Goal: Information Seeking & Learning: Learn about a topic

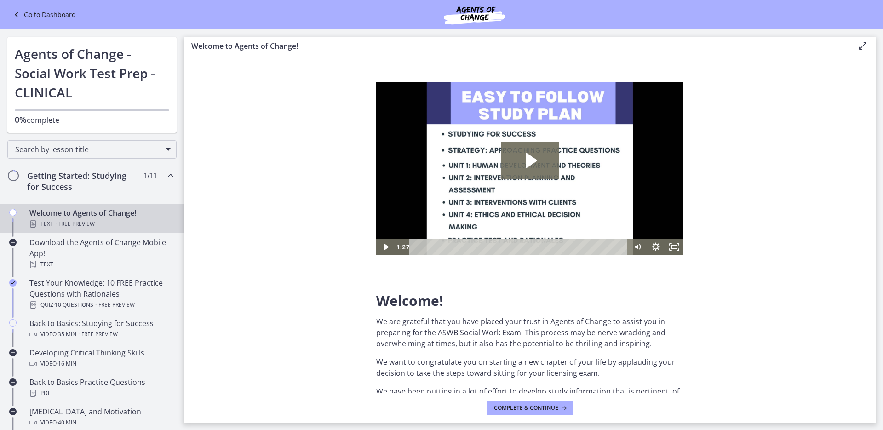
click at [40, 7] on div "Go to Dashboard" at bounding box center [441, 14] width 883 height 29
click at [40, 10] on link "Go to Dashboard" at bounding box center [43, 14] width 65 height 11
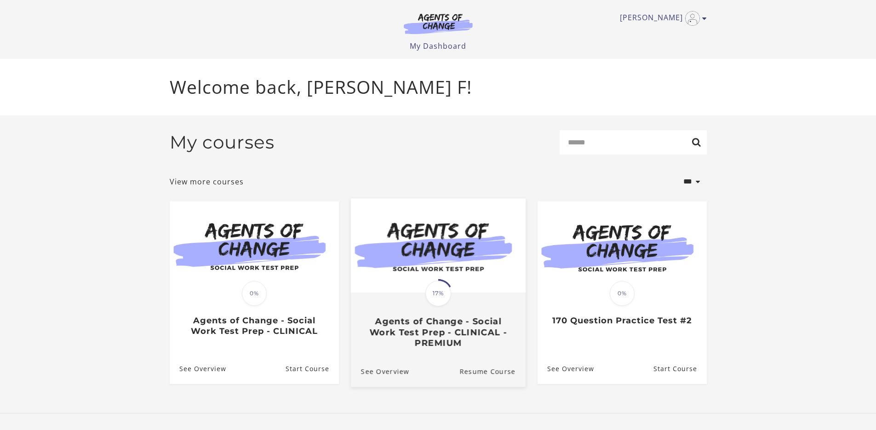
click at [444, 291] on span "17%" at bounding box center [438, 293] width 26 height 26
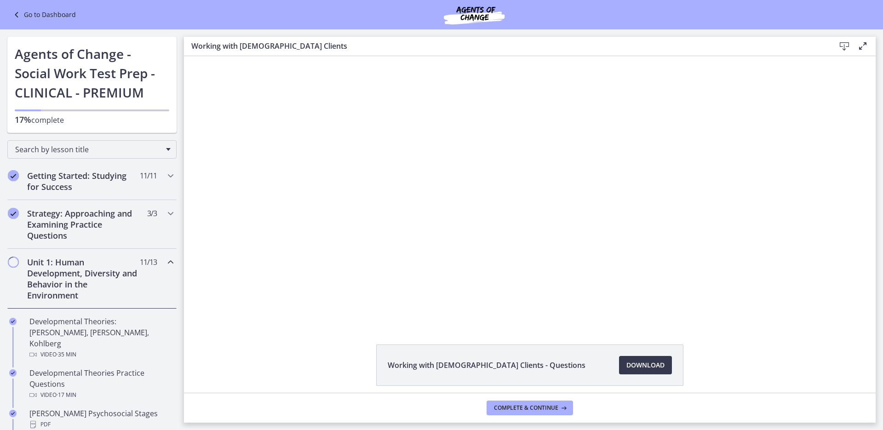
click at [812, 105] on div "Click for sound @keyframes VOLUME_SMALL_WAVE_FLASH { 0% { opacity: 0; } 33% { o…" at bounding box center [529, 189] width 691 height 267
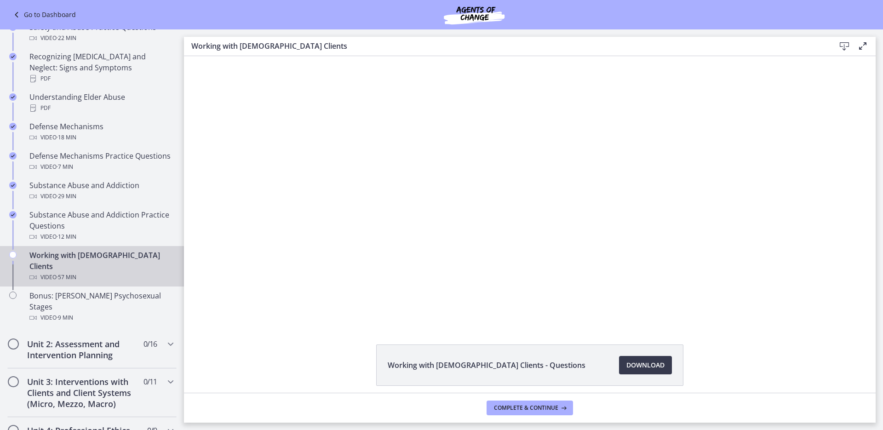
scroll to position [446, 0]
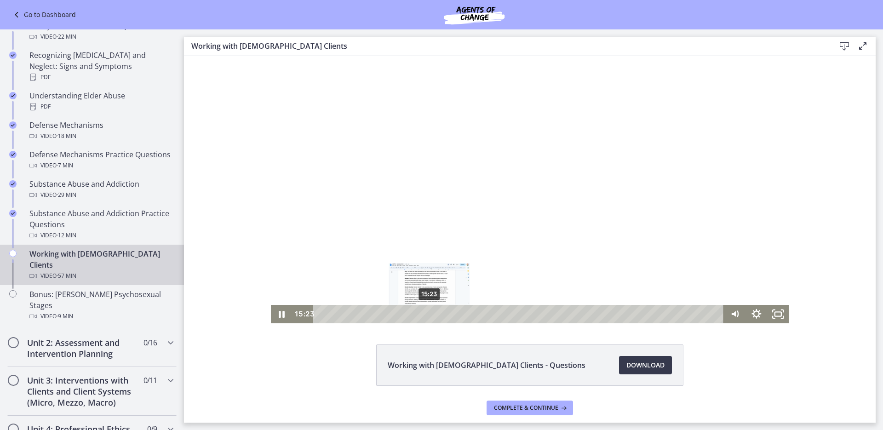
click at [426, 314] on div "Playbar" at bounding box center [429, 314] width 6 height 6
click at [276, 319] on icon "Pause" at bounding box center [282, 314] width 22 height 18
click at [276, 319] on icon "Play Video" at bounding box center [282, 314] width 22 height 18
click at [276, 308] on icon "Pause" at bounding box center [281, 314] width 26 height 22
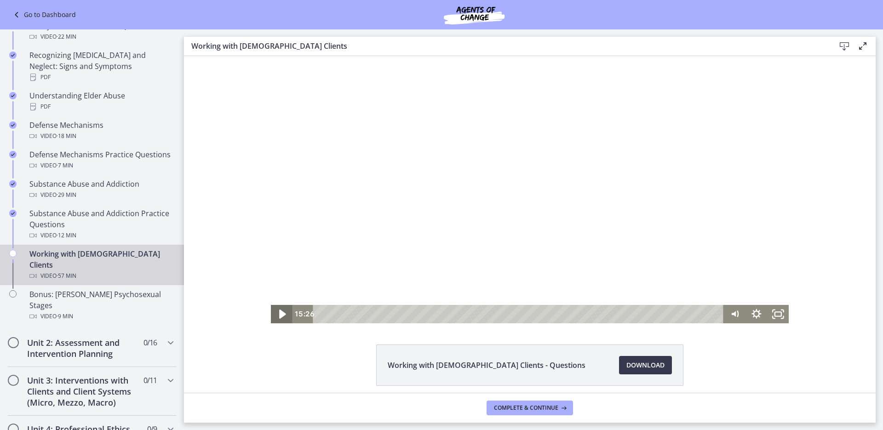
click at [276, 308] on icon "Play Video" at bounding box center [282, 314] width 26 height 22
click at [281, 316] on icon "Pause" at bounding box center [282, 314] width 6 height 7
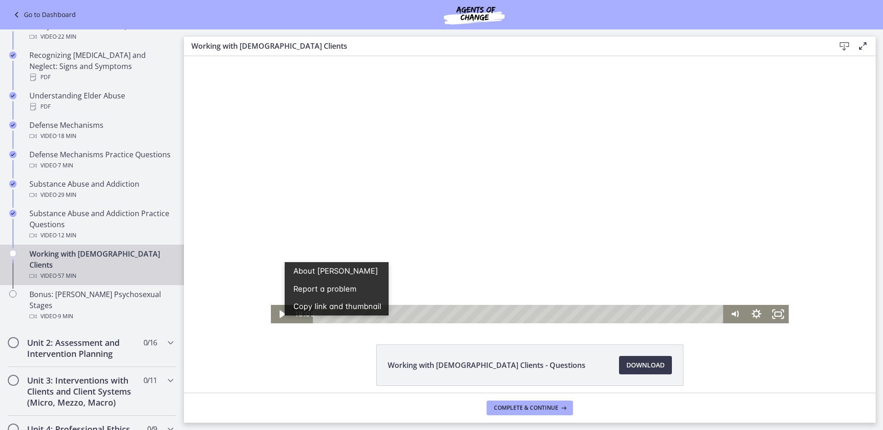
click at [243, 330] on div "Working with [DEMOGRAPHIC_DATA] Clients - Questions Download Opens in a new win…" at bounding box center [529, 224] width 691 height 336
click at [276, 311] on icon "Play Video" at bounding box center [282, 314] width 22 height 18
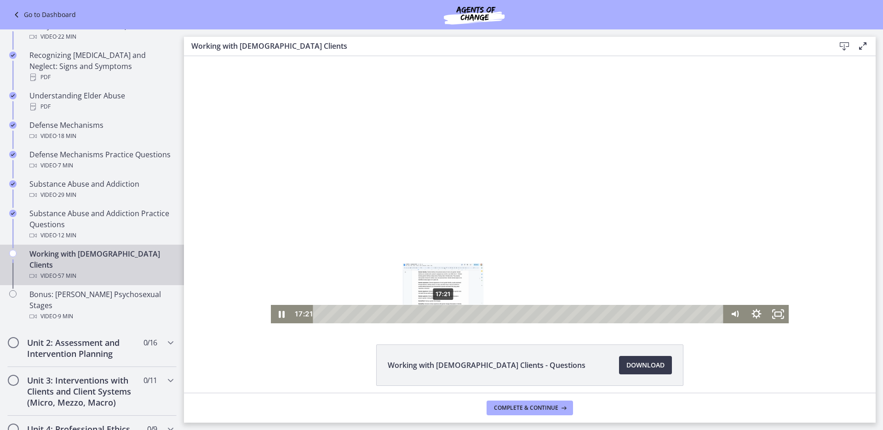
drag, startPoint x: 446, startPoint y: 314, endPoint x: 439, endPoint y: 314, distance: 6.9
click at [439, 314] on div "Playbar" at bounding box center [442, 314] width 6 height 6
click at [278, 314] on icon "Pause" at bounding box center [282, 314] width 22 height 18
click at [279, 314] on icon "Play Video" at bounding box center [282, 313] width 7 height 9
click at [278, 314] on icon "Pause" at bounding box center [281, 314] width 26 height 22
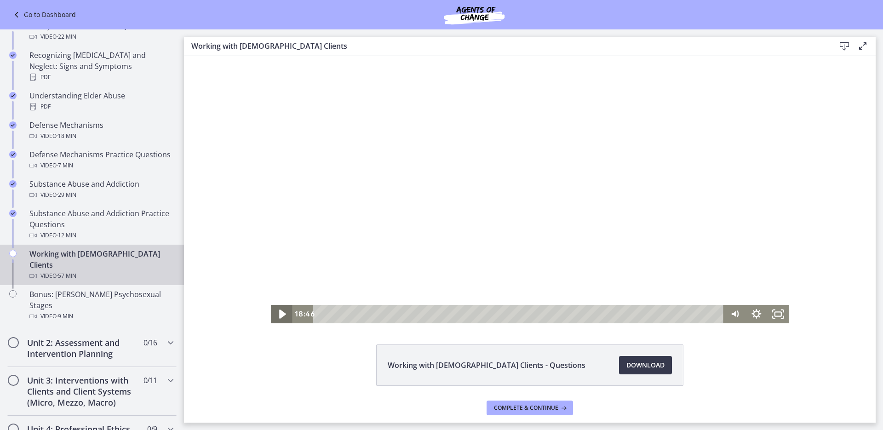
click at [279, 314] on icon "Play Video" at bounding box center [282, 313] width 7 height 9
click at [273, 308] on icon "Pause" at bounding box center [282, 314] width 22 height 18
click at [278, 309] on icon "Play Video" at bounding box center [282, 314] width 26 height 22
click at [278, 315] on icon "Pause" at bounding box center [282, 314] width 22 height 18
click at [279, 316] on icon "Play Video" at bounding box center [282, 314] width 6 height 8
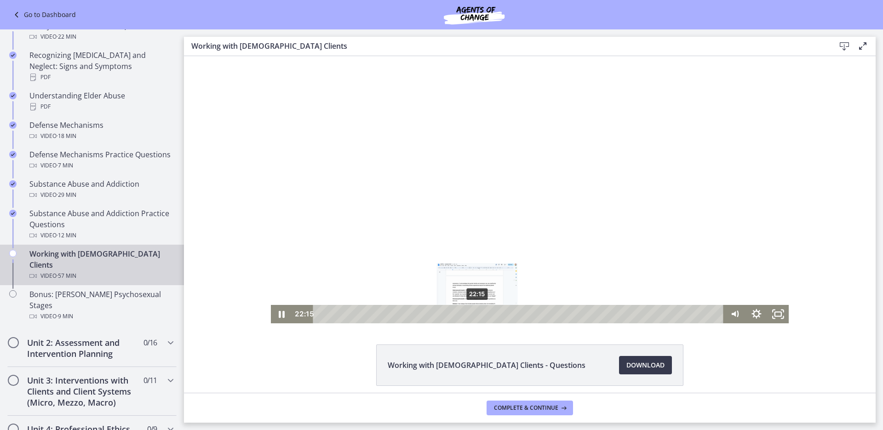
drag, startPoint x: 485, startPoint y: 313, endPoint x: 474, endPoint y: 314, distance: 11.0
click at [474, 314] on div "Playbar" at bounding box center [477, 314] width 6 height 6
click at [274, 315] on icon "Pause" at bounding box center [282, 314] width 22 height 18
click at [274, 315] on icon "Play Video" at bounding box center [282, 314] width 22 height 18
drag, startPoint x: 477, startPoint y: 314, endPoint x: 483, endPoint y: 314, distance: 6.0
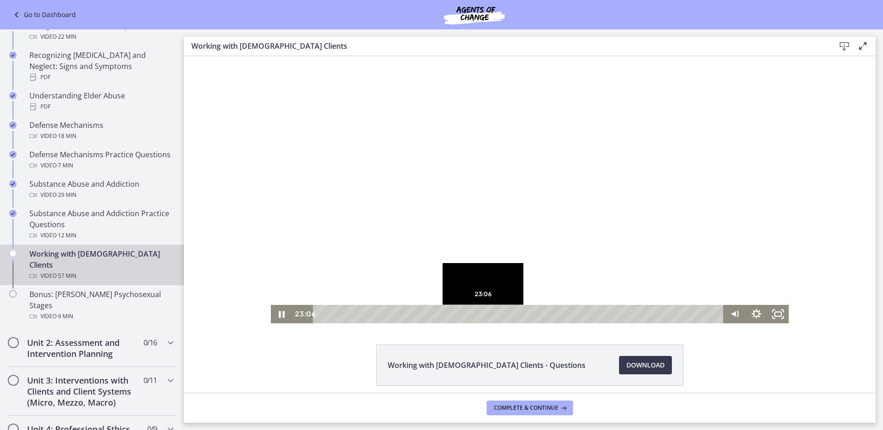
click at [483, 314] on div "Playbar" at bounding box center [483, 314] width 6 height 6
click at [479, 315] on div "Playbar" at bounding box center [482, 314] width 6 height 6
drag, startPoint x: 480, startPoint y: 311, endPoint x: 476, endPoint y: 312, distance: 4.7
click at [476, 312] on div "Playbar" at bounding box center [479, 314] width 6 height 6
click at [479, 313] on div "Playbar" at bounding box center [482, 314] width 6 height 6
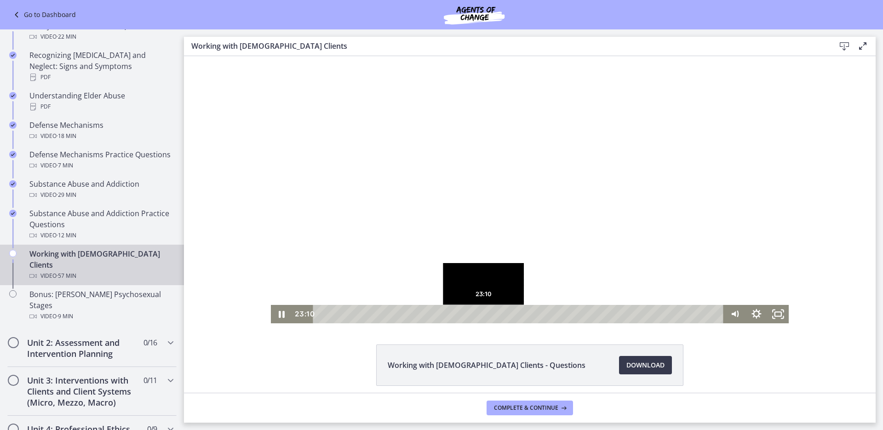
click at [480, 313] on div "Playbar" at bounding box center [483, 314] width 6 height 6
click at [479, 313] on div "Playbar" at bounding box center [482, 314] width 6 height 6
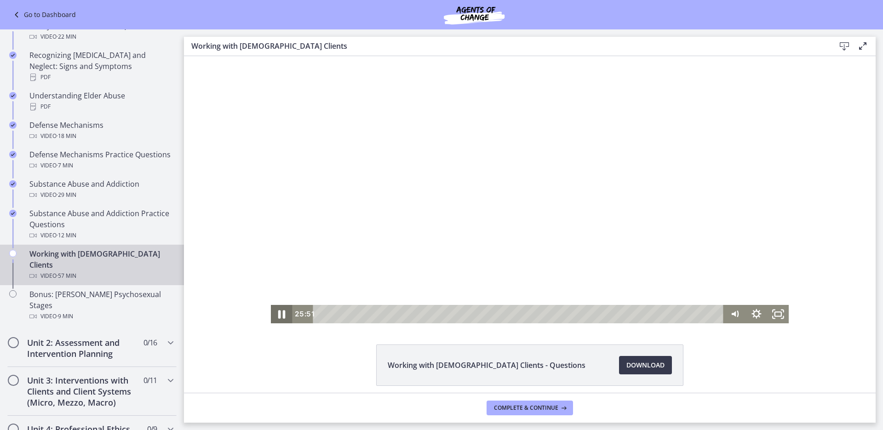
click at [279, 314] on icon "Pause" at bounding box center [281, 314] width 7 height 8
click at [833, 176] on div "Click for sound @keyframes VOLUME_SMALL_WAVE_FLASH { 0% { opacity: 0; } 33% { o…" at bounding box center [529, 189] width 691 height 267
